Goal: Understand process/instructions: Learn how to perform a task or action

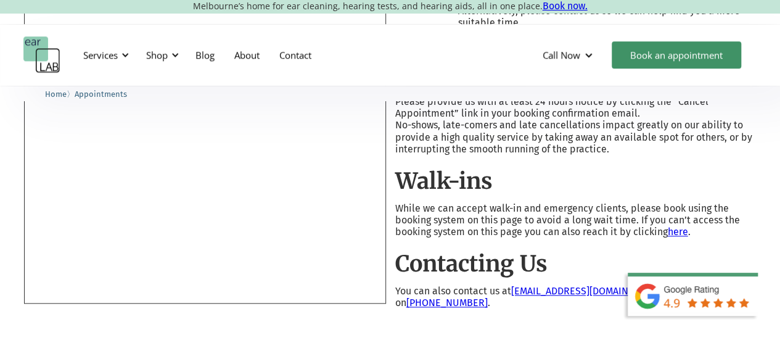
scroll to position [494, 0]
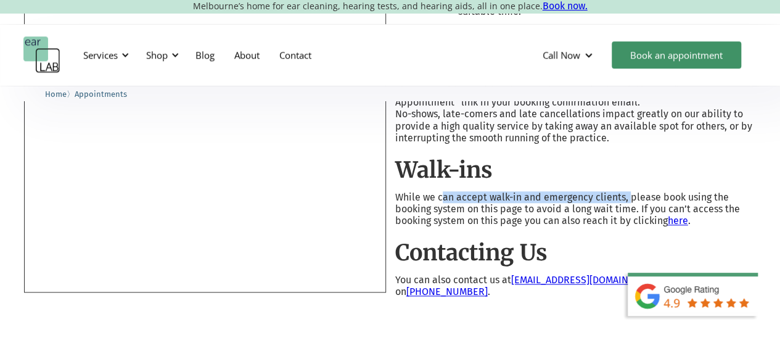
drag, startPoint x: 441, startPoint y: 184, endPoint x: 629, endPoint y: 184, distance: 187.6
click at [629, 191] on p "While we can accept walk-in and emergency clients, please book using the bookin…" at bounding box center [575, 209] width 361 height 36
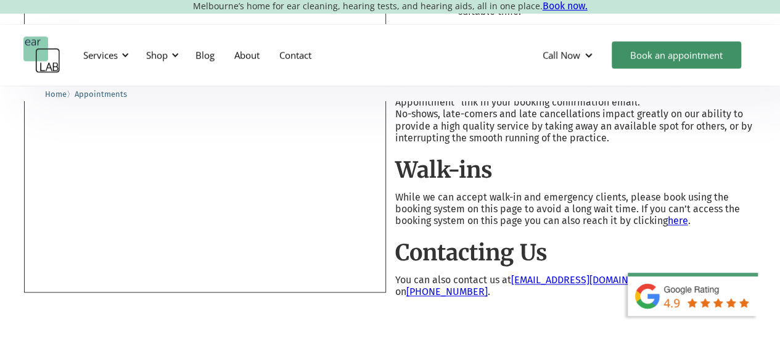
click at [679, 215] on link "here" at bounding box center [678, 221] width 20 height 12
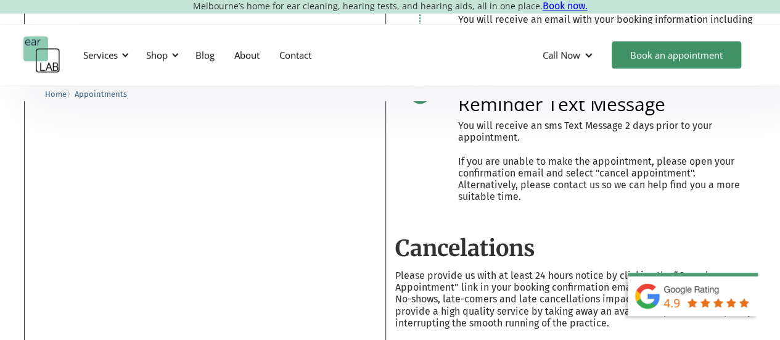
scroll to position [370, 0]
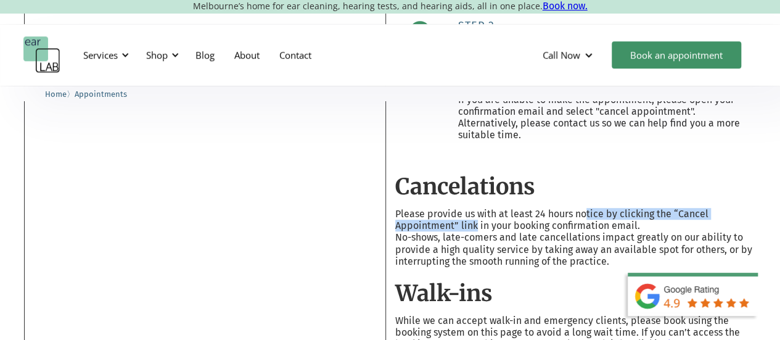
drag, startPoint x: 507, startPoint y: 209, endPoint x: 586, endPoint y: 203, distance: 79.2
click at [586, 208] on p "Please provide us with at least 24 hours notice by clicking the “Cancel Appoint…" at bounding box center [575, 219] width 361 height 23
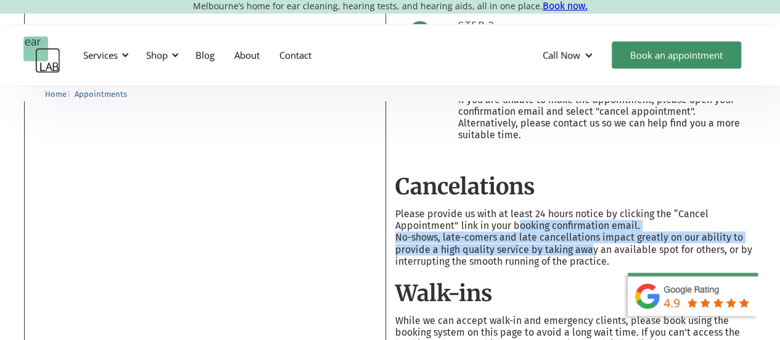
drag, startPoint x: 516, startPoint y: 217, endPoint x: 589, endPoint y: 236, distance: 74.7
click at [589, 236] on div "Cancelations Please provide us with at least 24 hours notice by clicking the “C…" at bounding box center [575, 297] width 361 height 248
click at [589, 236] on p "No-shows, late-comers and late cancellations impact greatly on our ability to p…" at bounding box center [575, 249] width 361 height 36
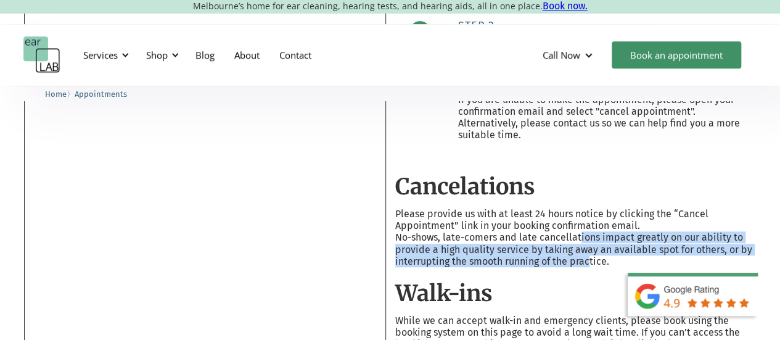
click at [592, 255] on p "No-shows, late-comers and late cancellations impact greatly on our ability to p…" at bounding box center [575, 249] width 361 height 36
